Goal: Task Accomplishment & Management: Use online tool/utility

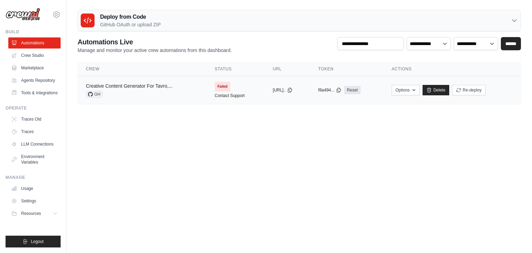
click at [153, 83] on link "Creative Content Generator For Tavro,..." at bounding box center [129, 86] width 87 height 6
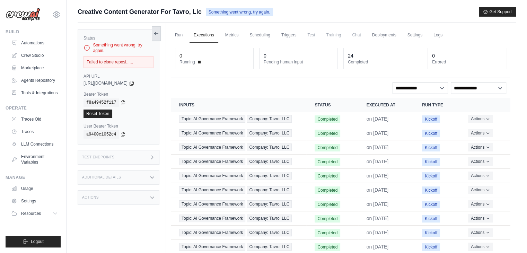
click at [156, 35] on icon at bounding box center [157, 34] width 6 height 6
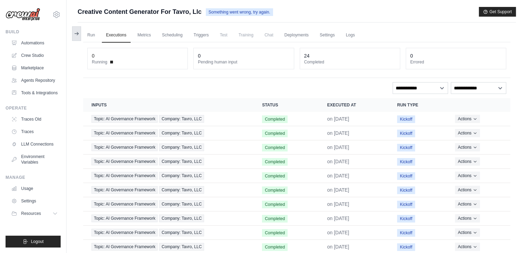
click at [77, 39] on button at bounding box center [76, 33] width 9 height 15
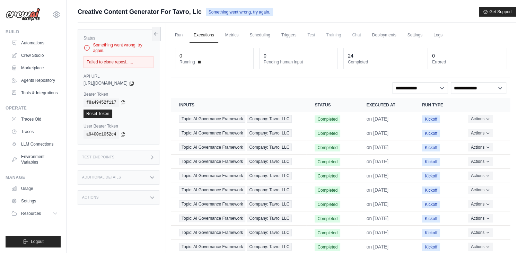
click at [110, 49] on div "Something went wrong, try again." at bounding box center [119, 47] width 70 height 11
click at [234, 9] on span "Something went wrong, try again." at bounding box center [239, 12] width 67 height 8
click at [233, 9] on span "Something went wrong, try again." at bounding box center [239, 12] width 67 height 8
click at [233, 10] on span "Something went wrong, try again." at bounding box center [239, 12] width 67 height 8
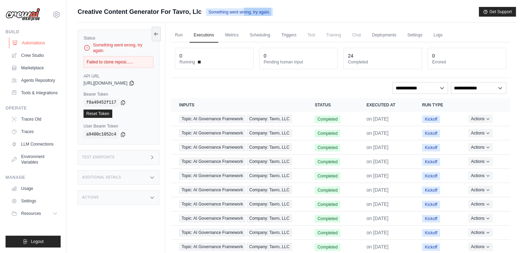
click at [36, 39] on link "Automations" at bounding box center [35, 42] width 52 height 11
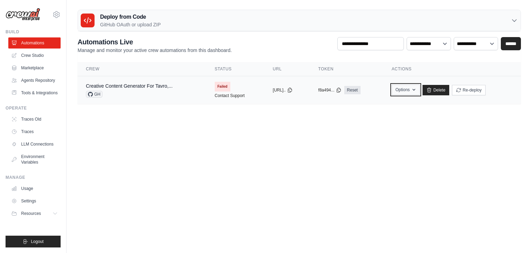
click at [420, 92] on button "Options" at bounding box center [406, 90] width 28 height 10
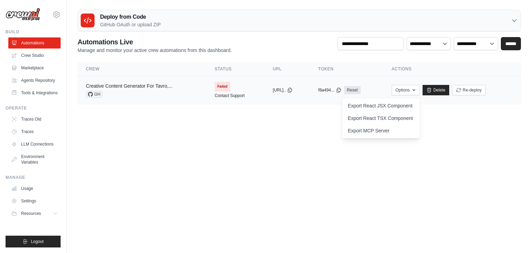
click at [134, 84] on link "Creative Content Generator For Tavro,..." at bounding box center [129, 86] width 87 height 6
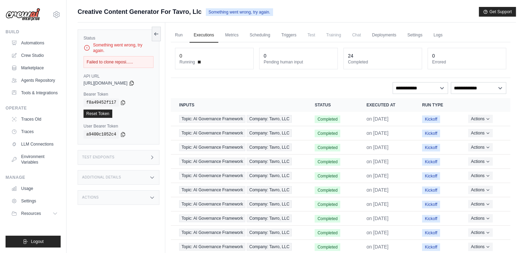
click at [28, 17] on img at bounding box center [23, 14] width 35 height 13
click at [23, 40] on link "Automations" at bounding box center [35, 42] width 52 height 11
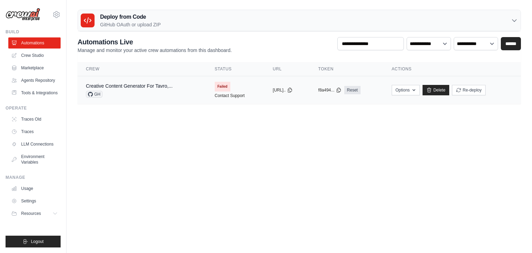
click at [141, 81] on td "Creative Content Generator For Tavro,... GH" at bounding box center [142, 90] width 129 height 28
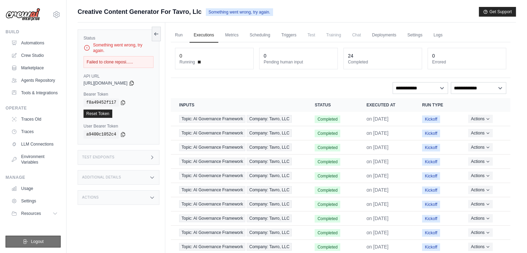
click at [42, 241] on span "Logout" at bounding box center [37, 242] width 13 height 6
